Goal: Navigation & Orientation: Find specific page/section

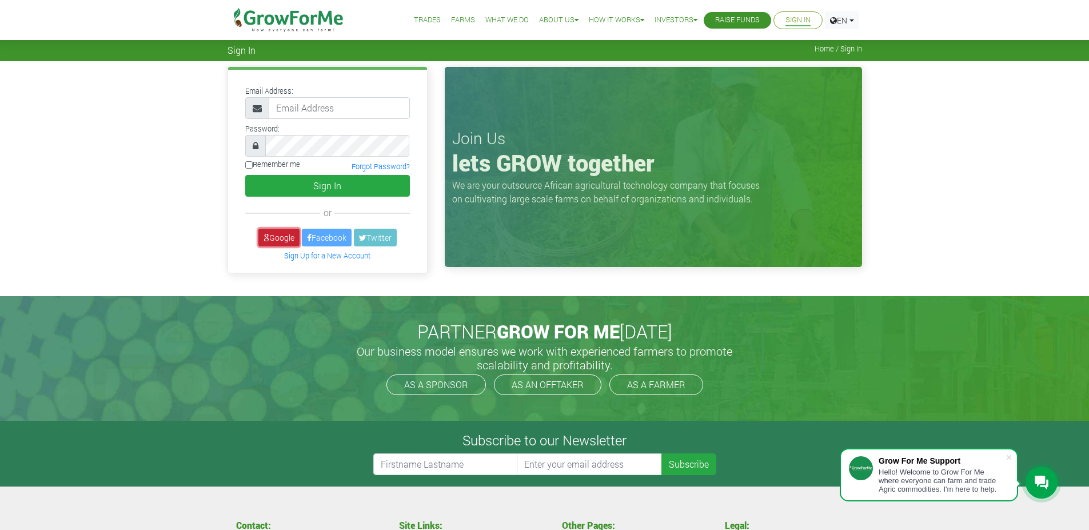
click at [280, 234] on link "Google" at bounding box center [278, 238] width 41 height 18
